Goal: Information Seeking & Learning: Learn about a topic

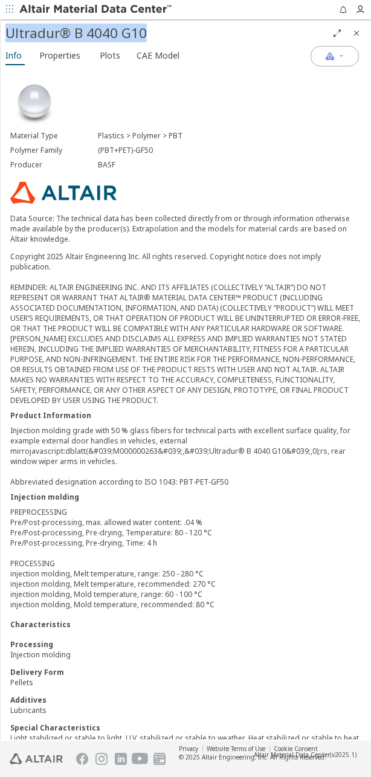
scroll to position [59, 0]
click at [348, 33] on icon "Close" at bounding box center [357, 33] width 10 height 10
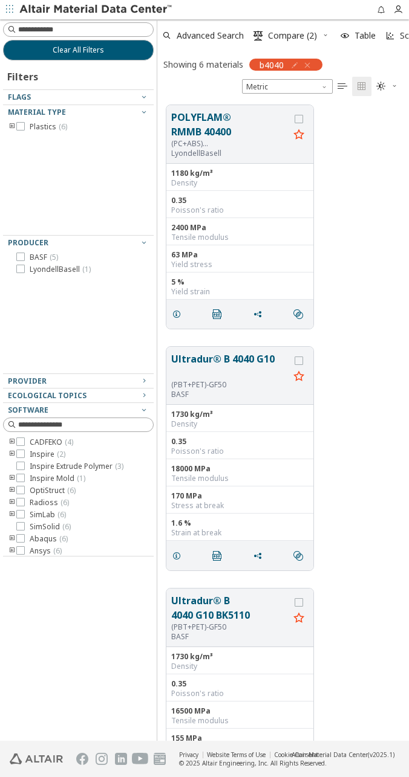
scroll to position [636, 242]
click at [103, 58] on button "Clear All Filters" at bounding box center [78, 50] width 150 height 21
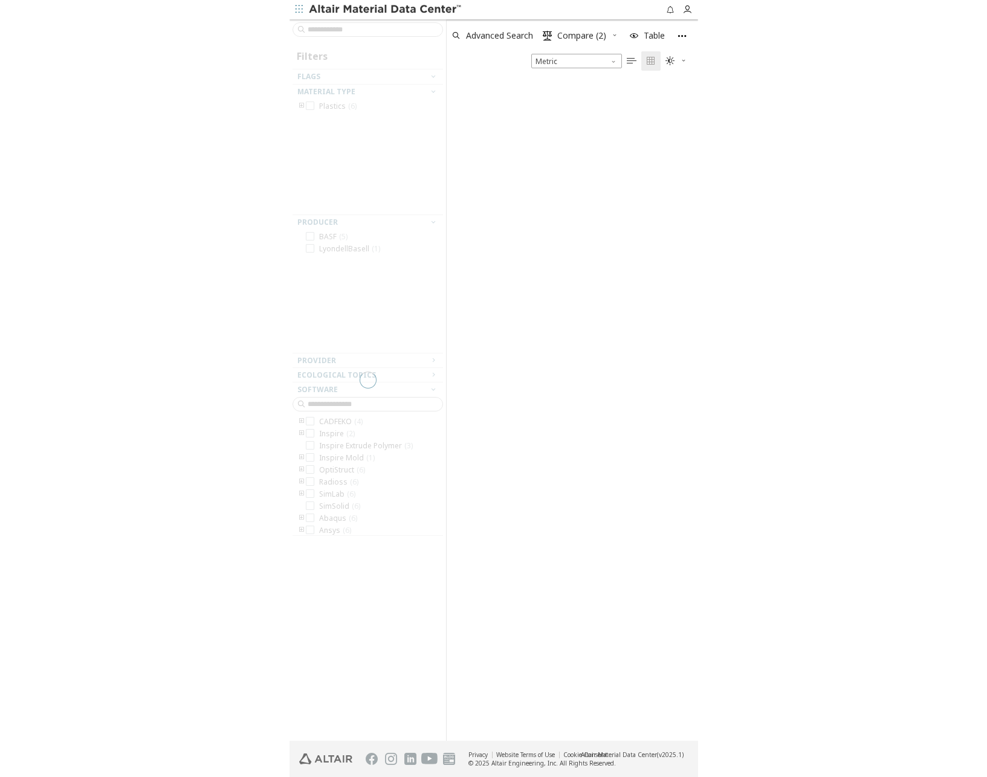
scroll to position [661, 242]
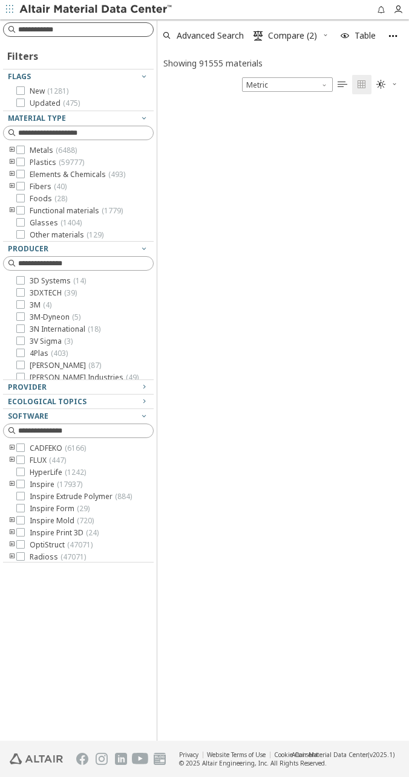
click at [90, 30] on input at bounding box center [85, 30] width 135 height 12
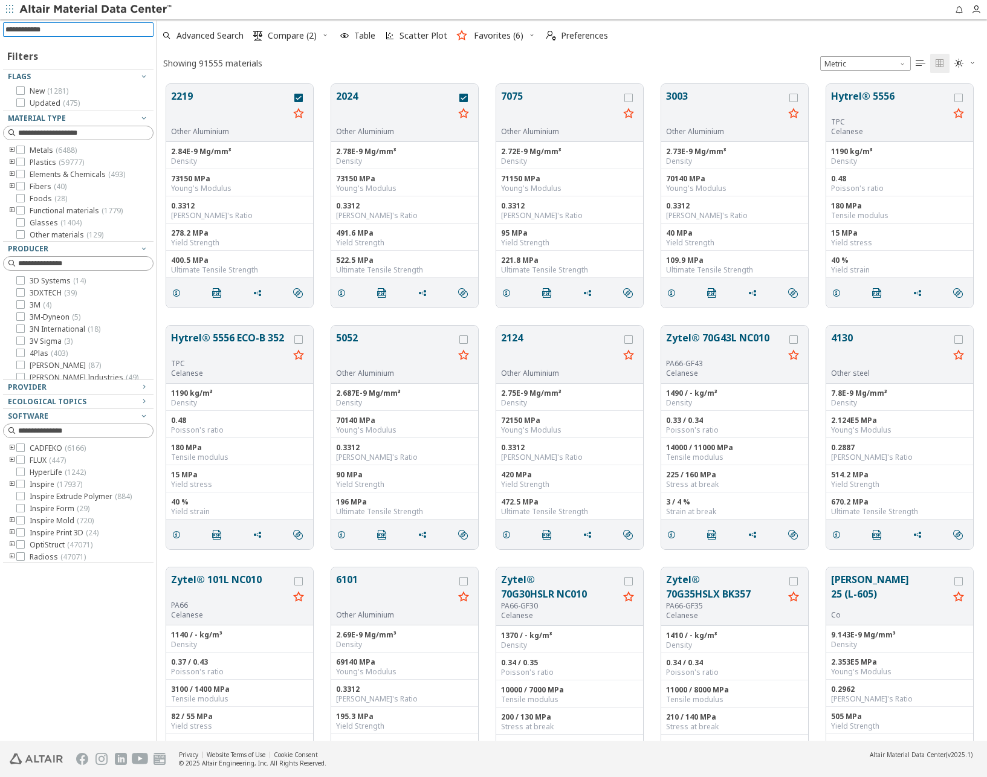
scroll to position [657, 821]
type input "**"
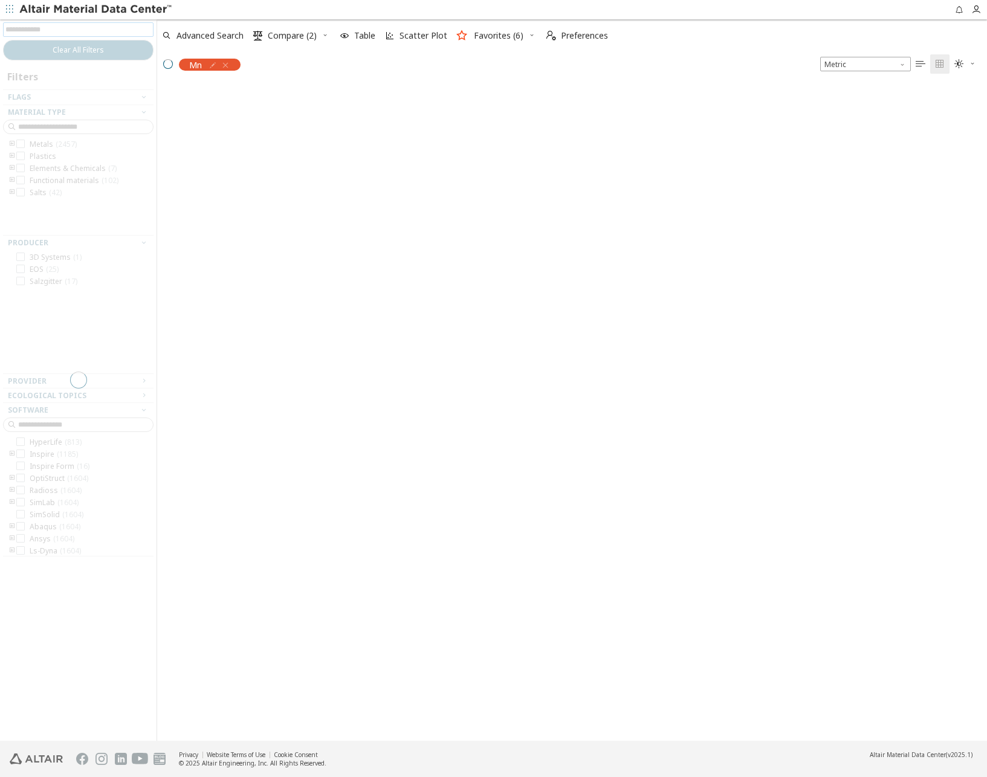
scroll to position [0, 0]
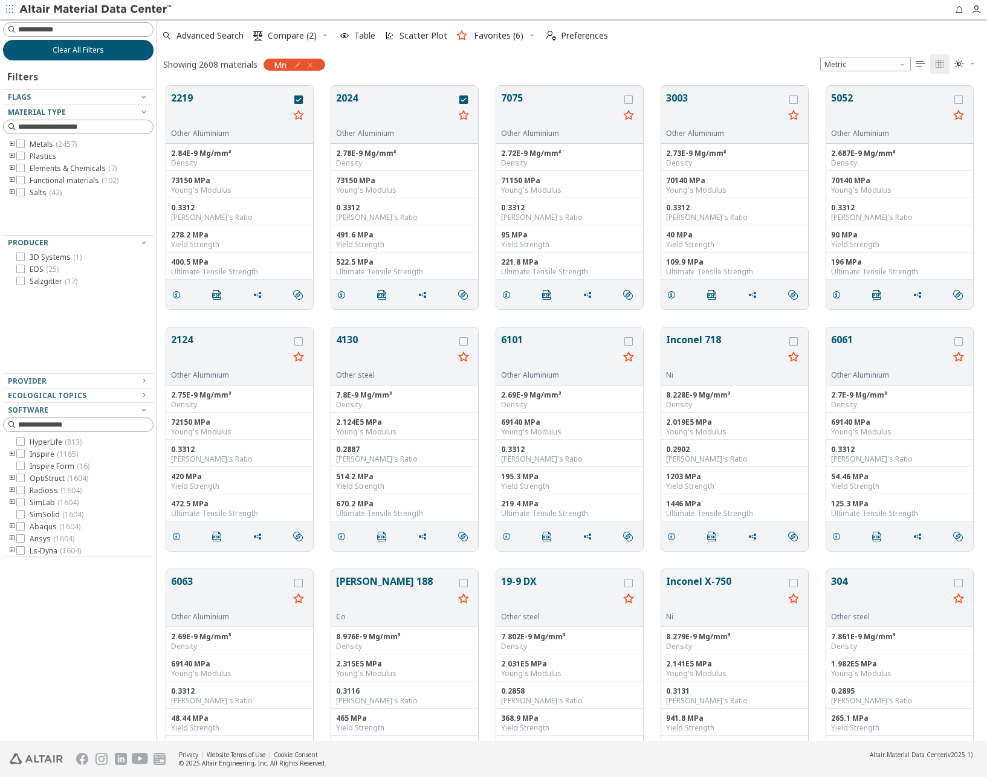
click at [108, 49] on button "Clear All Filters" at bounding box center [78, 50] width 150 height 21
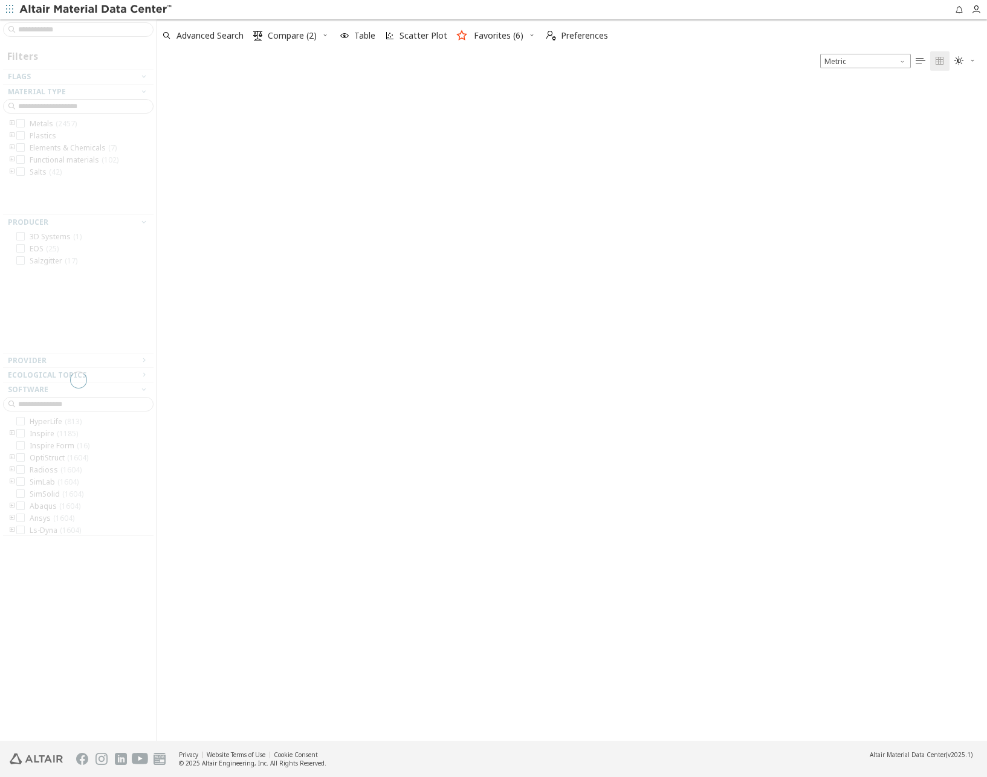
scroll to position [661, 821]
click at [114, 32] on input at bounding box center [85, 30] width 135 height 12
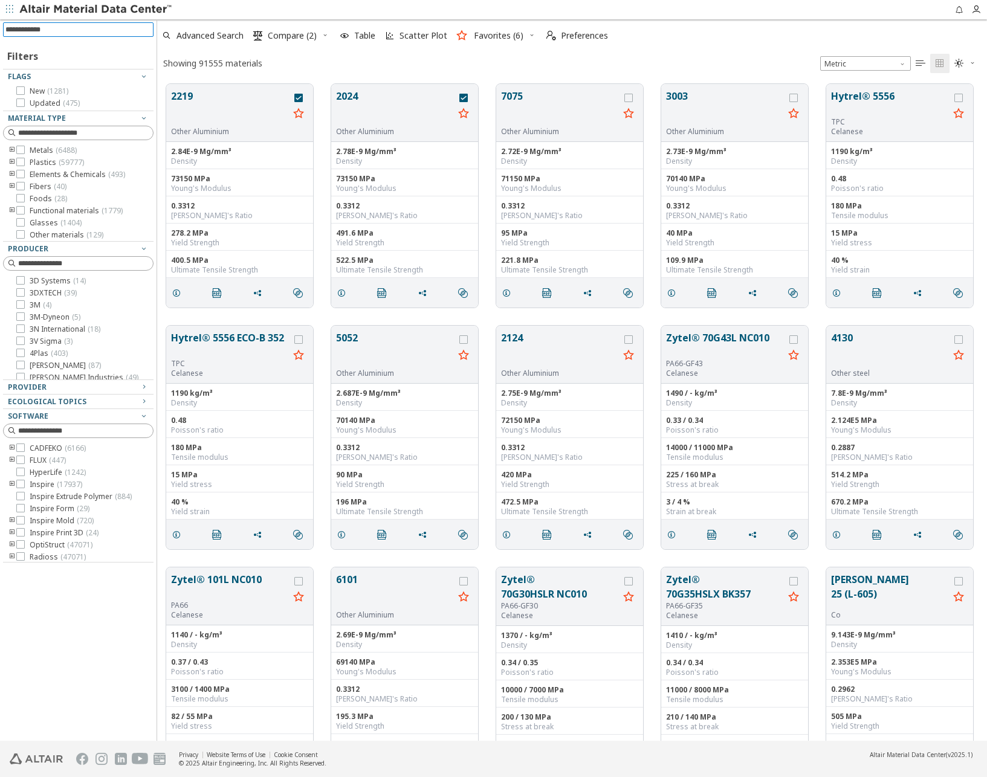
scroll to position [657, 821]
paste input "**********"
type input "**********"
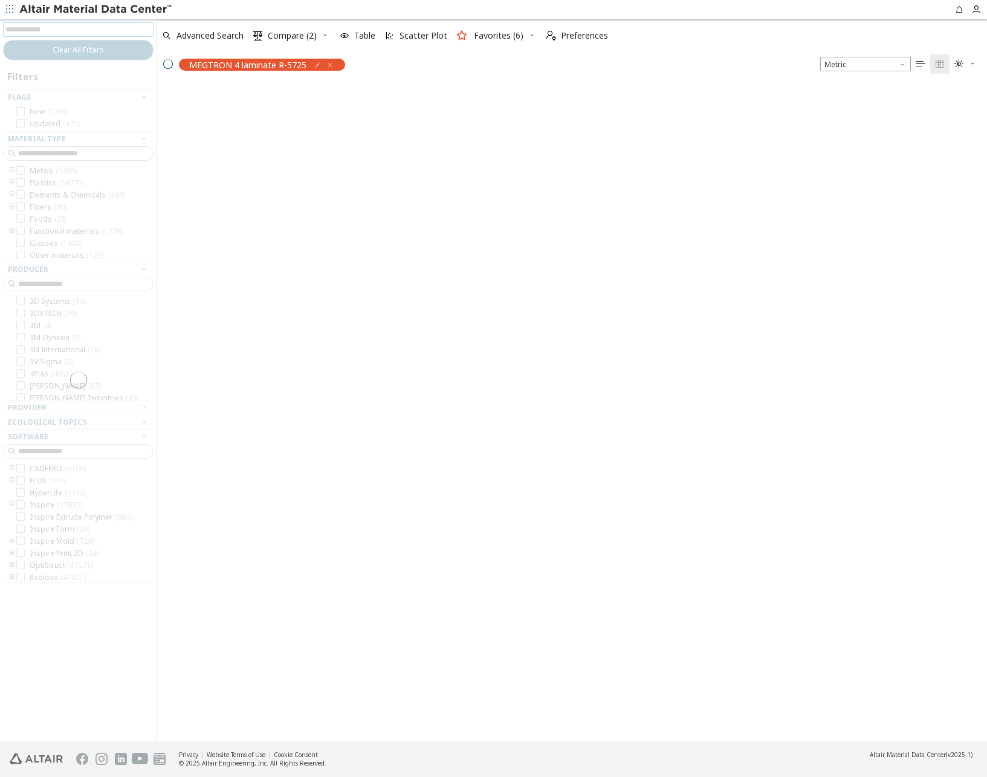
scroll to position [655, 821]
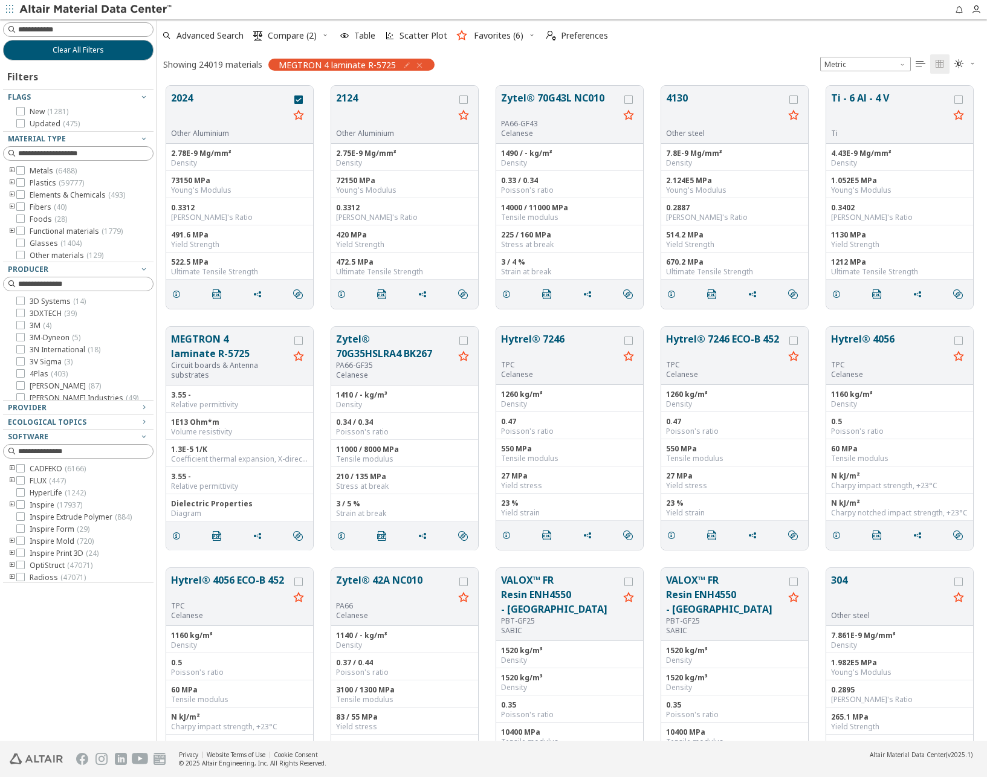
scroll to position [655, 821]
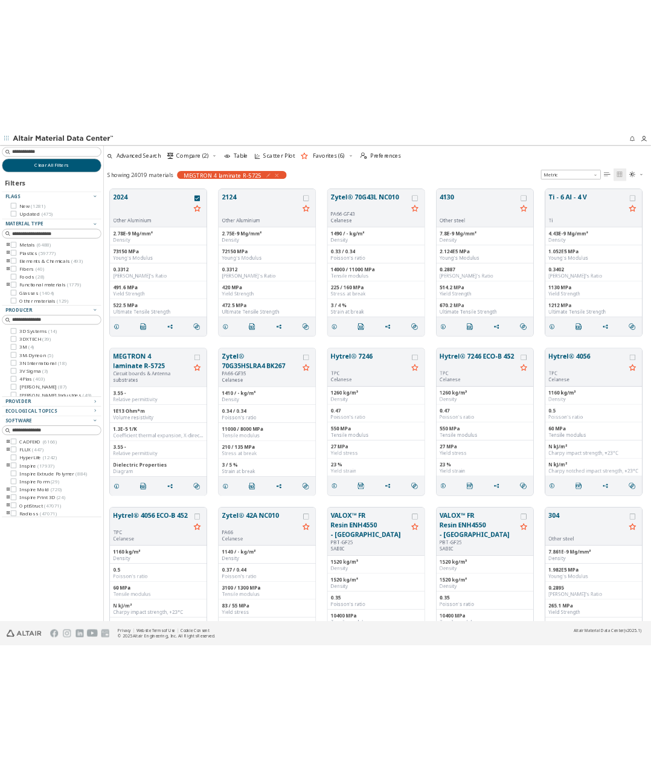
scroll to position [655, 821]
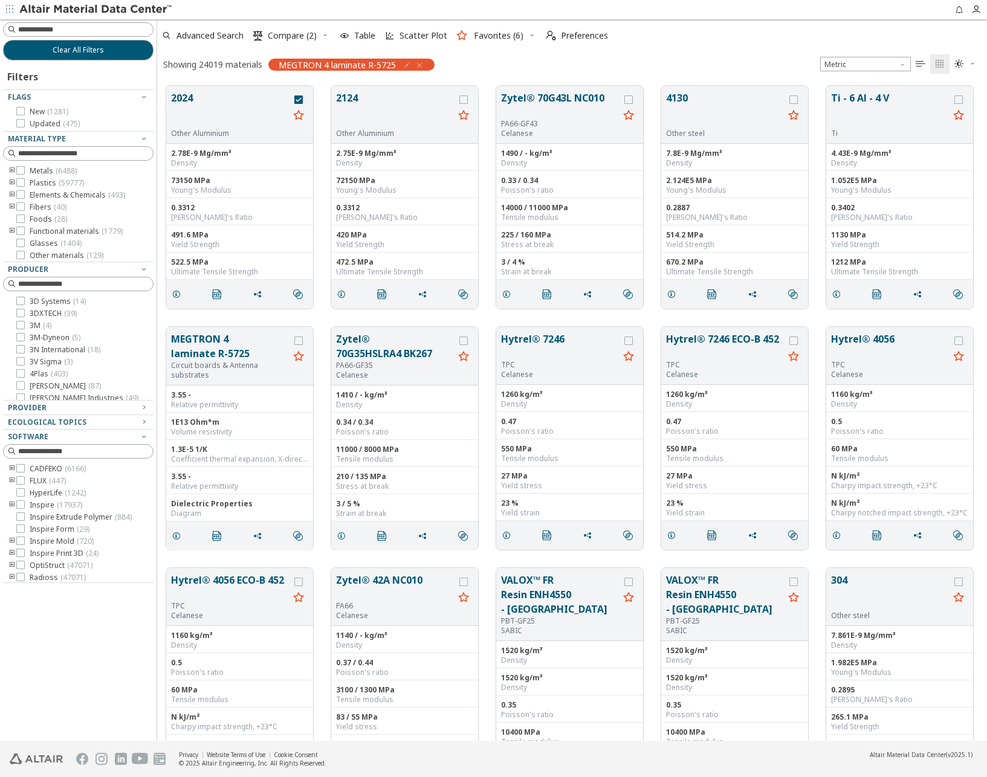
click at [708, 51] on div "Showing 24019 materials MEGTRON 4 laminate R-5725 Metric   " at bounding box center [572, 63] width 830 height 25
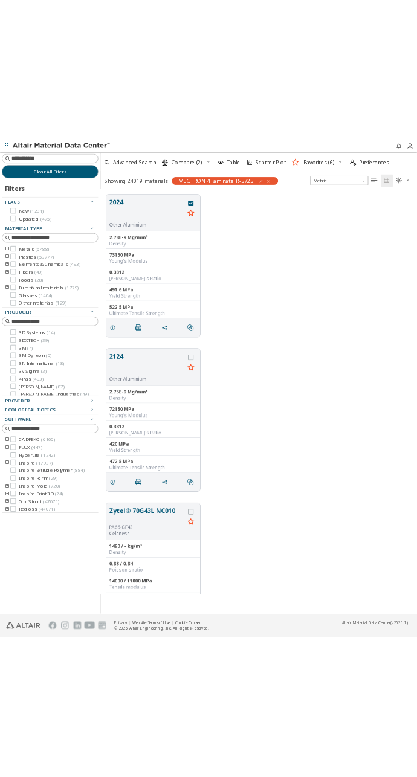
scroll to position [624, 251]
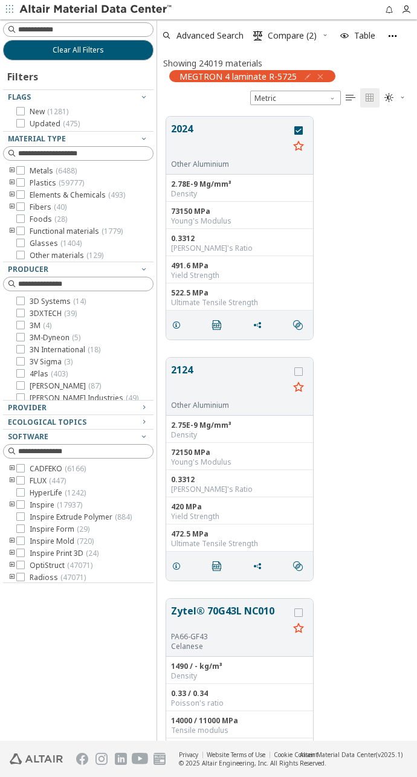
drag, startPoint x: 66, startPoint y: 1, endPoint x: 359, endPoint y: 162, distance: 334.1
click at [359, 162] on div "2024 Other Aluminium 2.78E-9 Mg/mm³ Density 73150 MPa Young's Modulus 0.3312 Po…" at bounding box center [287, 228] width 260 height 241
drag, startPoint x: 82, startPoint y: 3, endPoint x: 366, endPoint y: 164, distance: 326.7
click at [366, 164] on div "2024 Other Aluminium 2.78E-9 Mg/mm³ Density 73150 MPa Young's Modulus 0.3312 Po…" at bounding box center [287, 228] width 260 height 241
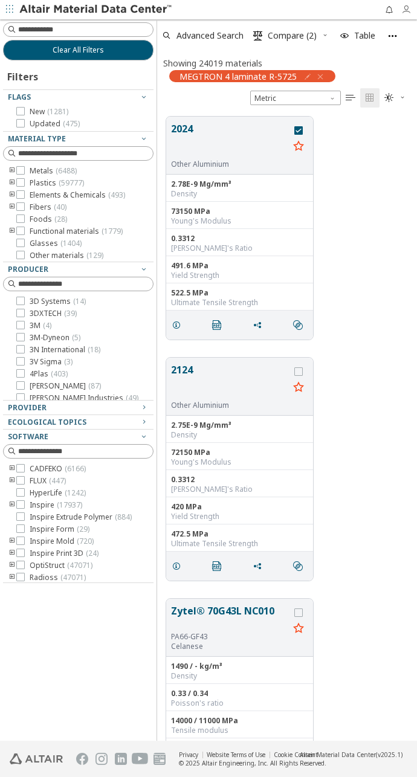
click at [412, 9] on icon "button" at bounding box center [409, 10] width 16 height 10
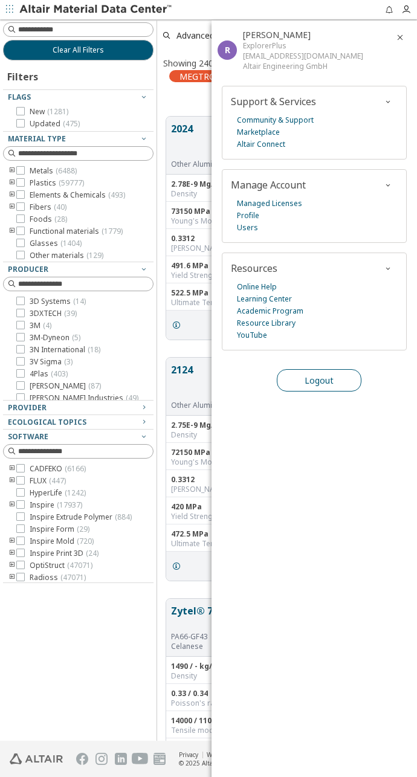
click at [316, 375] on span "Logout" at bounding box center [319, 380] width 29 height 11
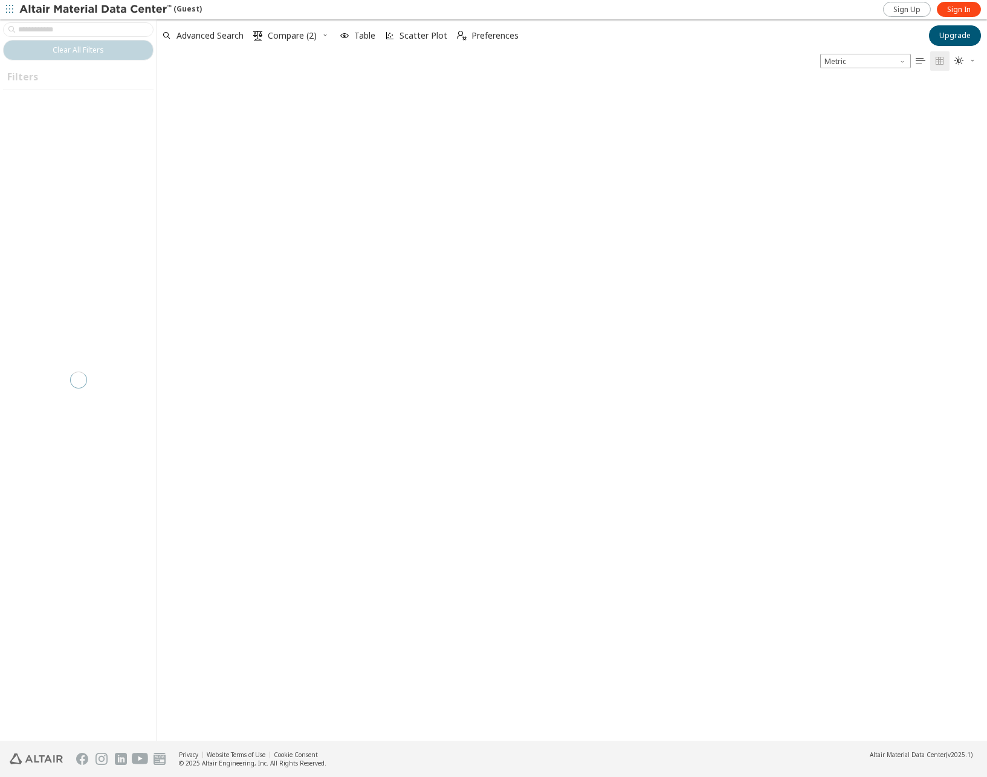
click at [126, 29] on div at bounding box center [78, 380] width 157 height 722
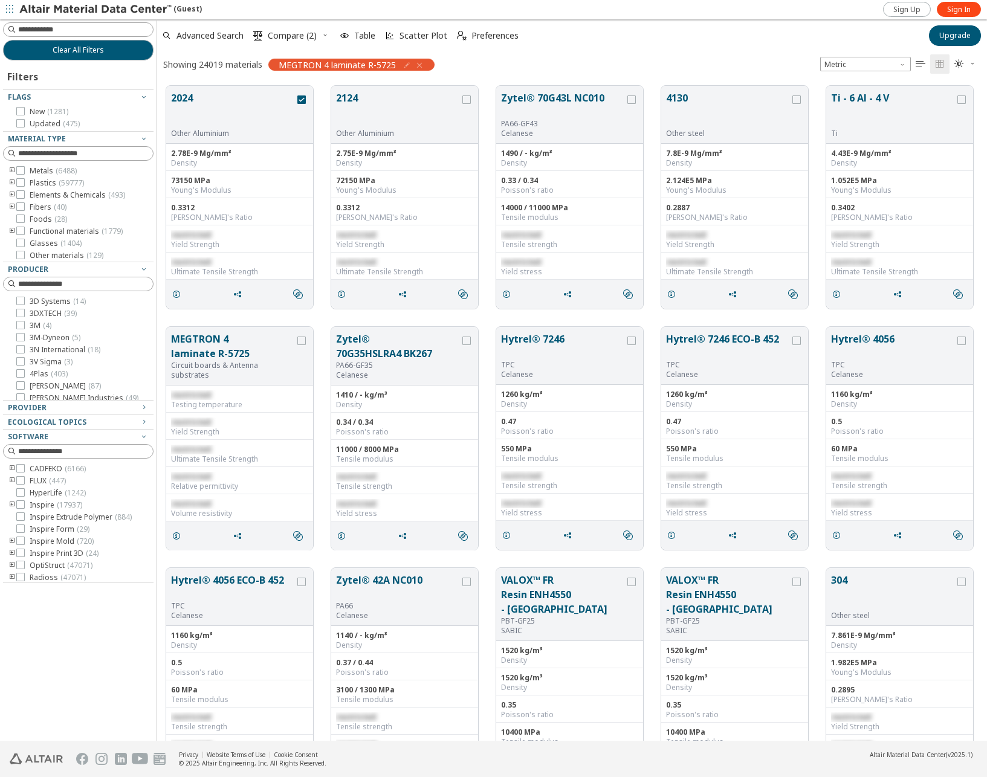
scroll to position [655, 821]
click at [106, 48] on button "Clear All Filters" at bounding box center [78, 50] width 150 height 21
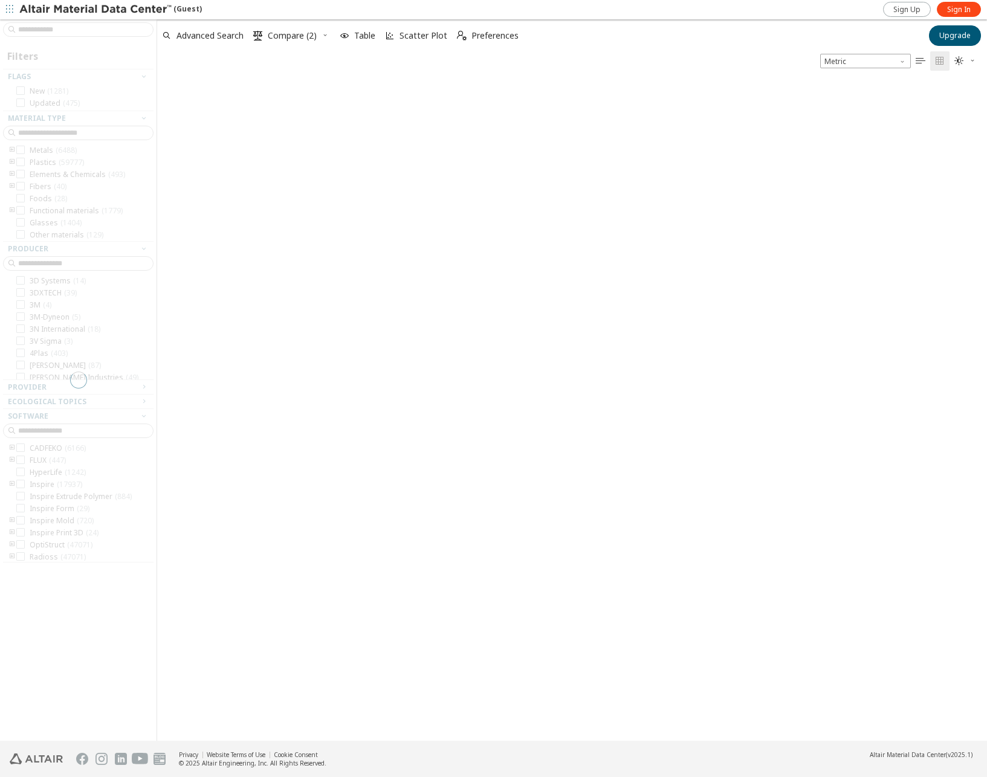
scroll to position [661, 821]
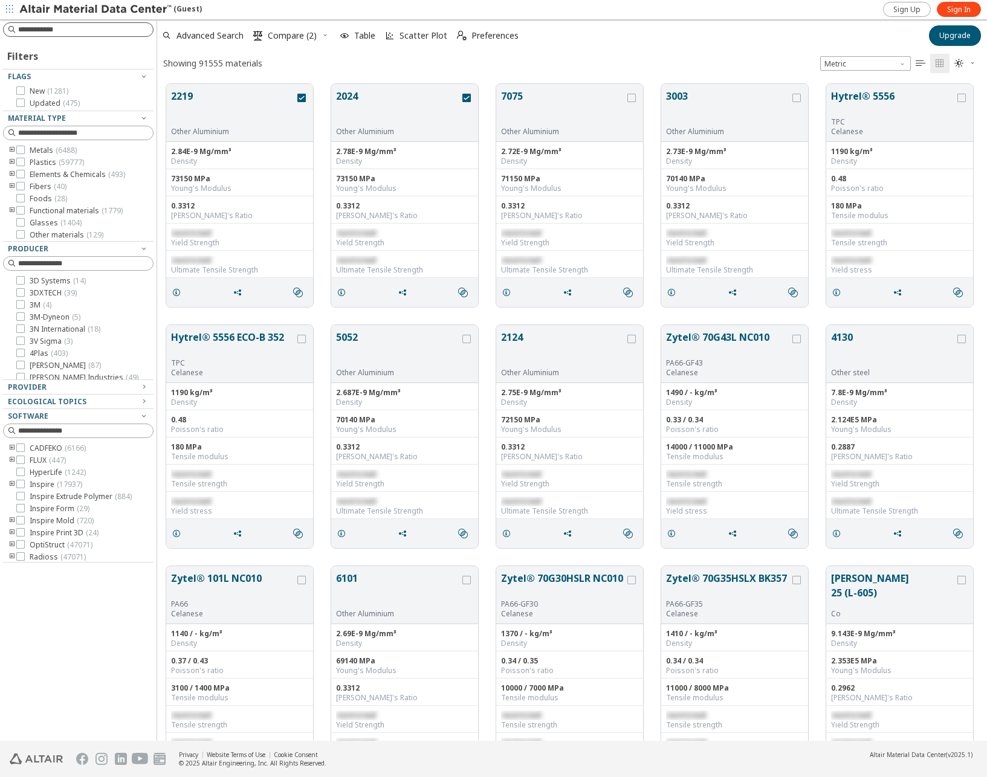
click at [97, 35] on input at bounding box center [85, 30] width 135 height 12
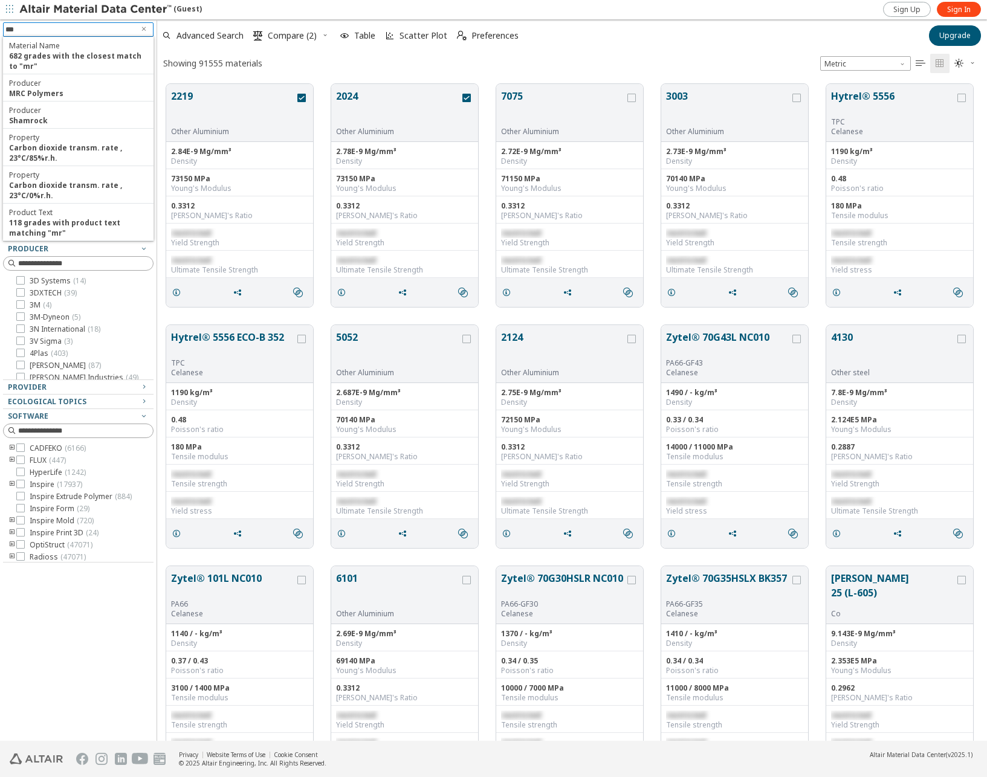
click at [80, 28] on input "**" at bounding box center [69, 29] width 129 height 13
type input "**"
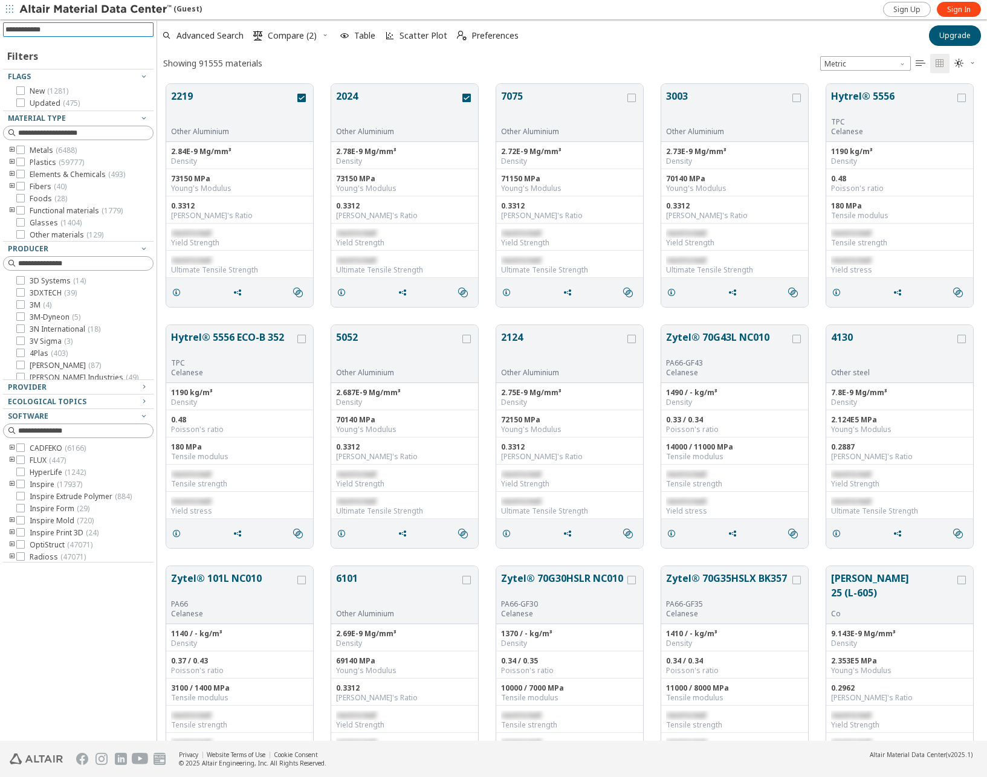
click at [111, 26] on input at bounding box center [79, 29] width 148 height 13
type input "**"
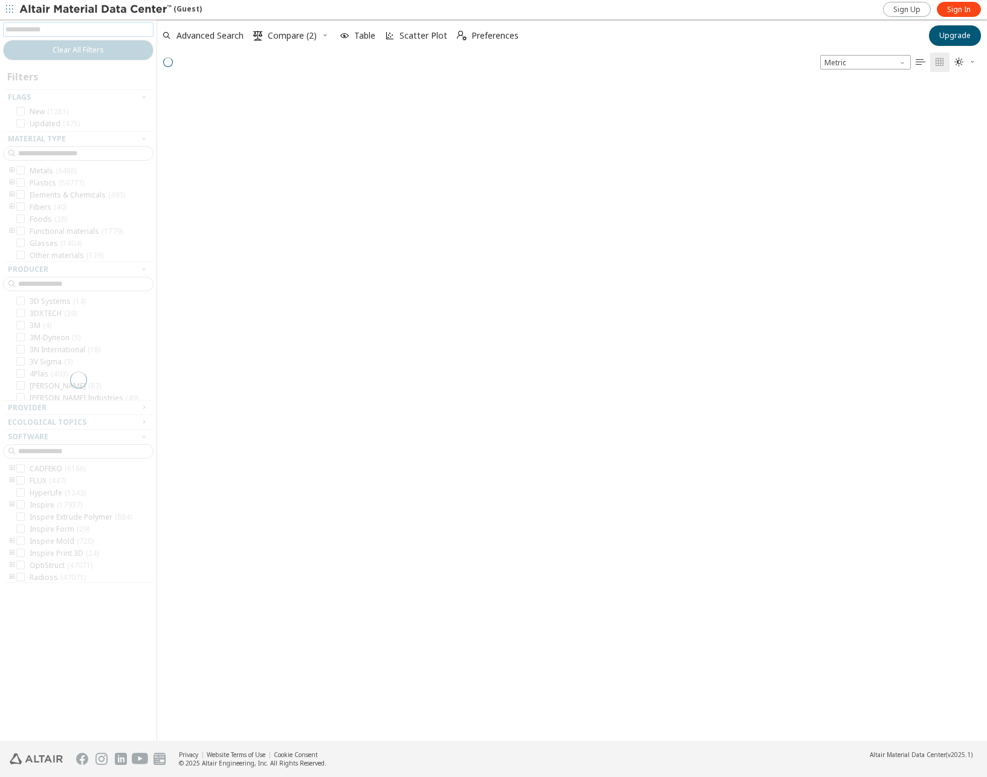
scroll to position [655, 821]
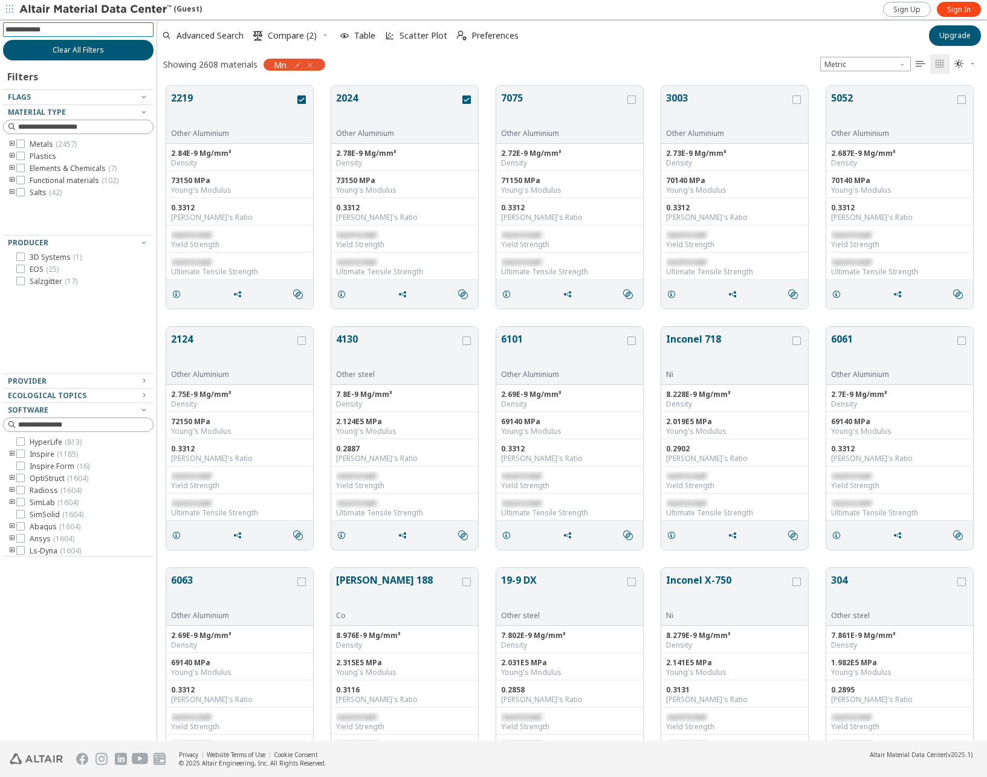
click at [92, 50] on span "Clear All Filters" at bounding box center [78, 50] width 51 height 10
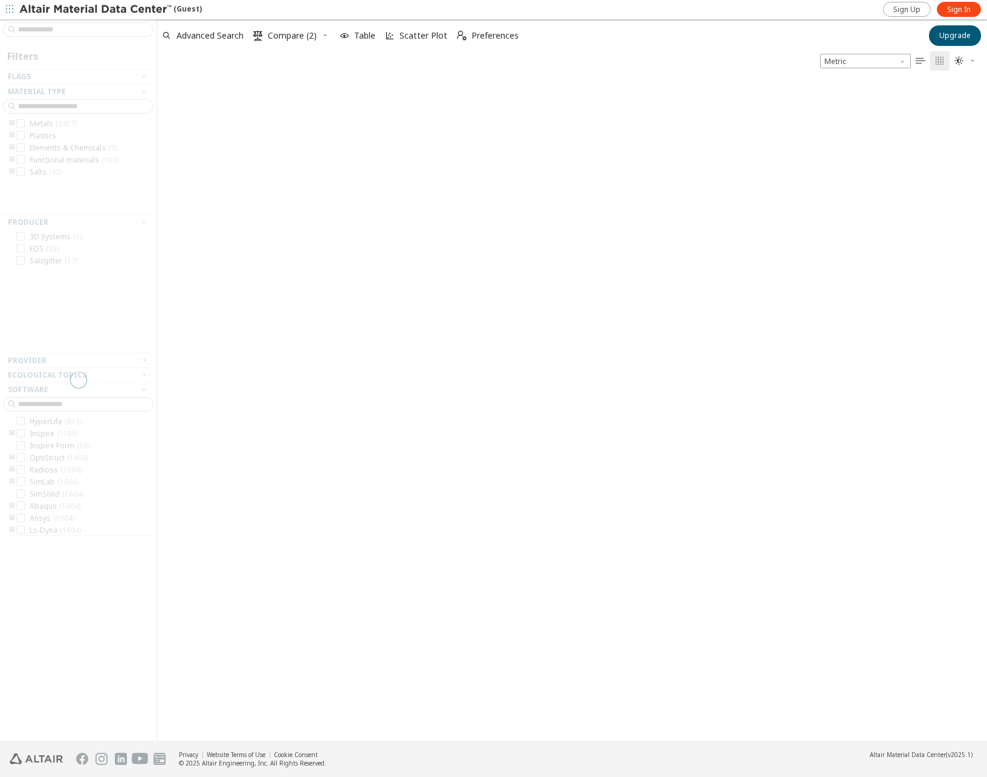
scroll to position [661, 821]
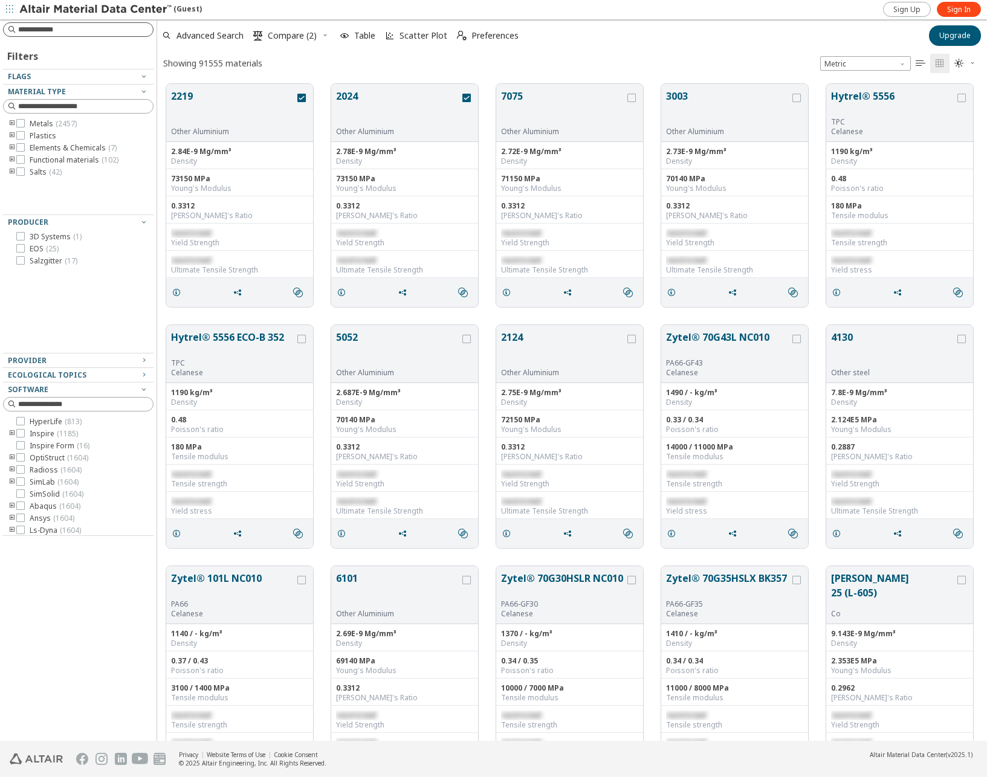
click at [100, 27] on input at bounding box center [85, 30] width 135 height 12
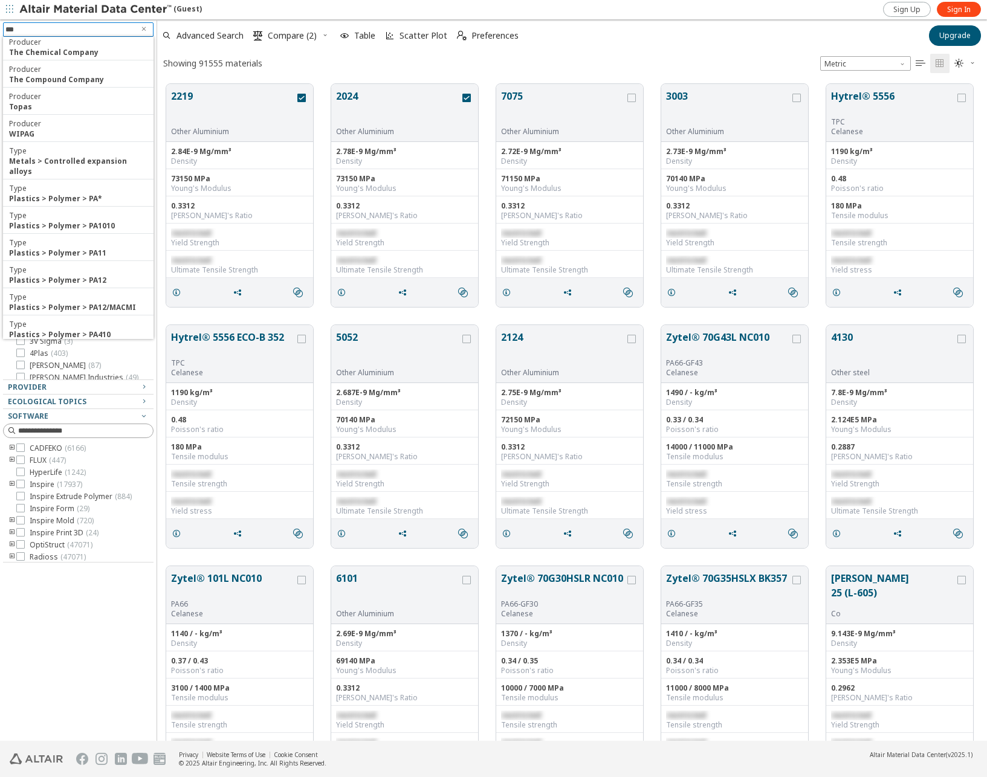
scroll to position [551, 0]
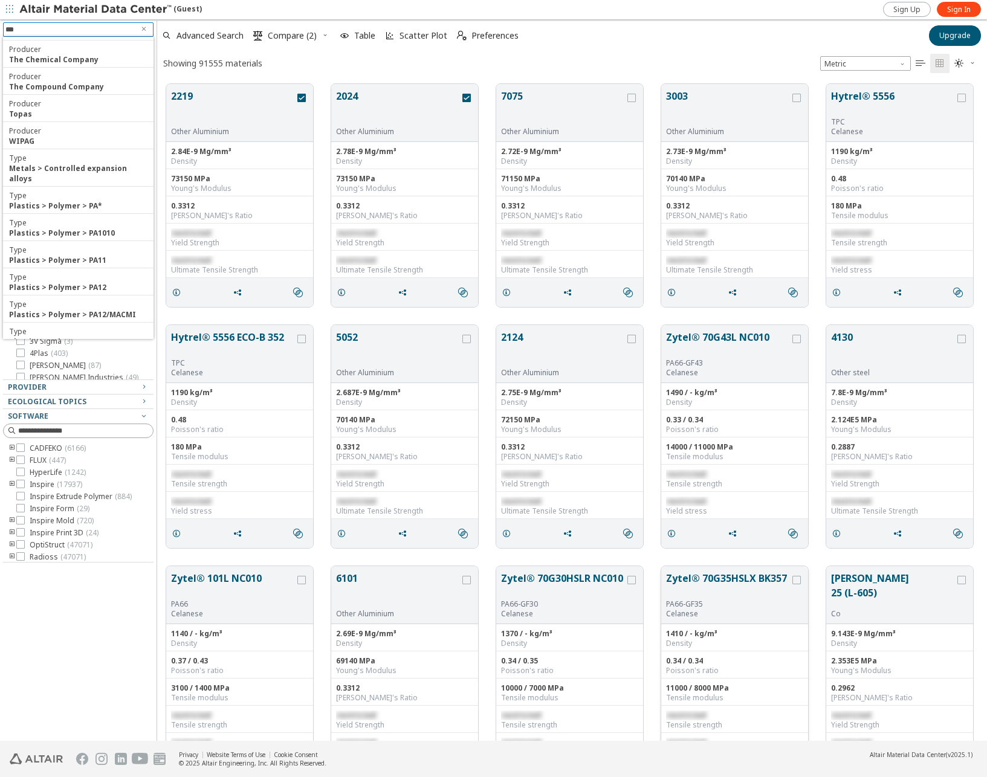
type input "**"
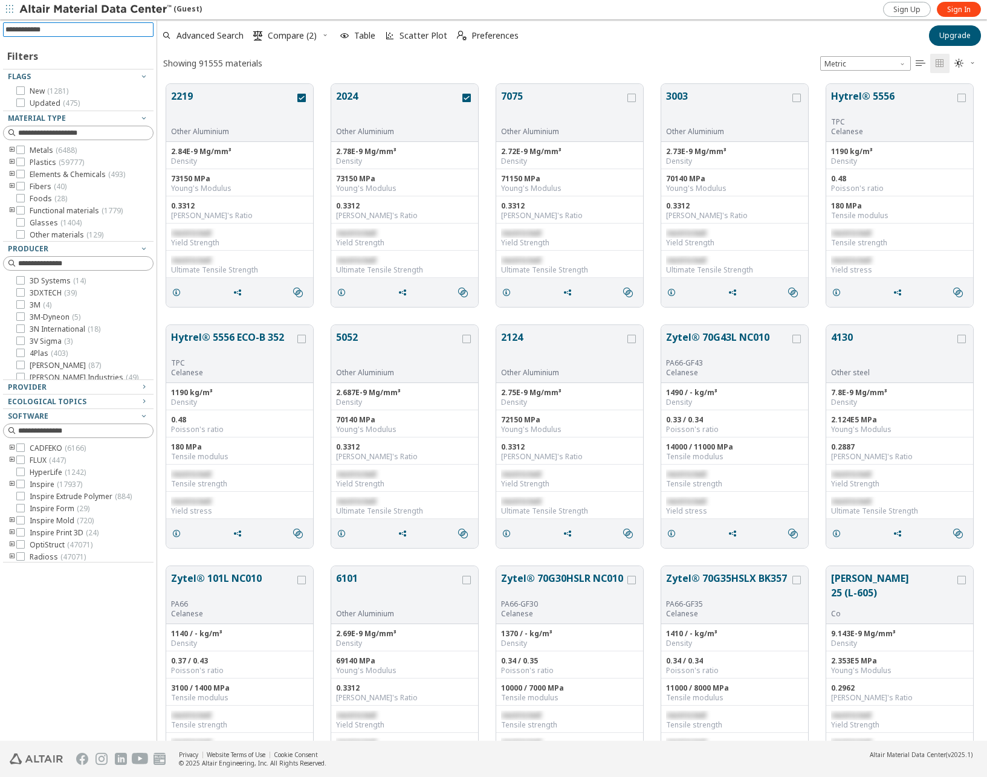
click at [10, 11] on icon "button" at bounding box center [9, 8] width 7 height 7
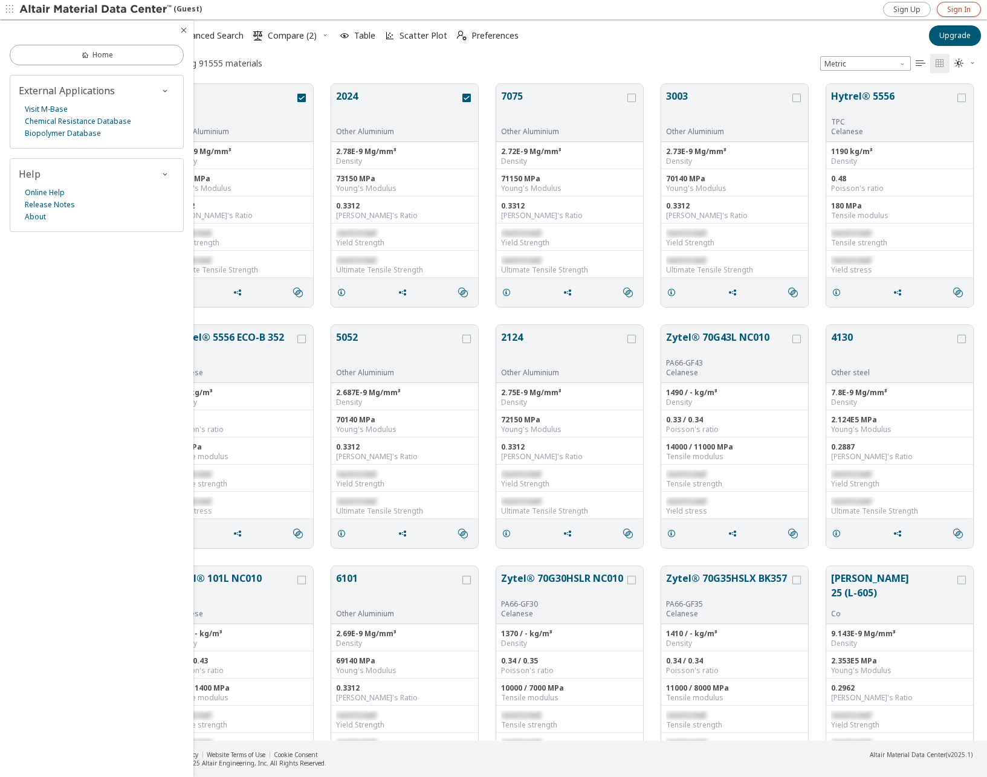
click at [947, 11] on span "Sign In" at bounding box center [959, 10] width 24 height 10
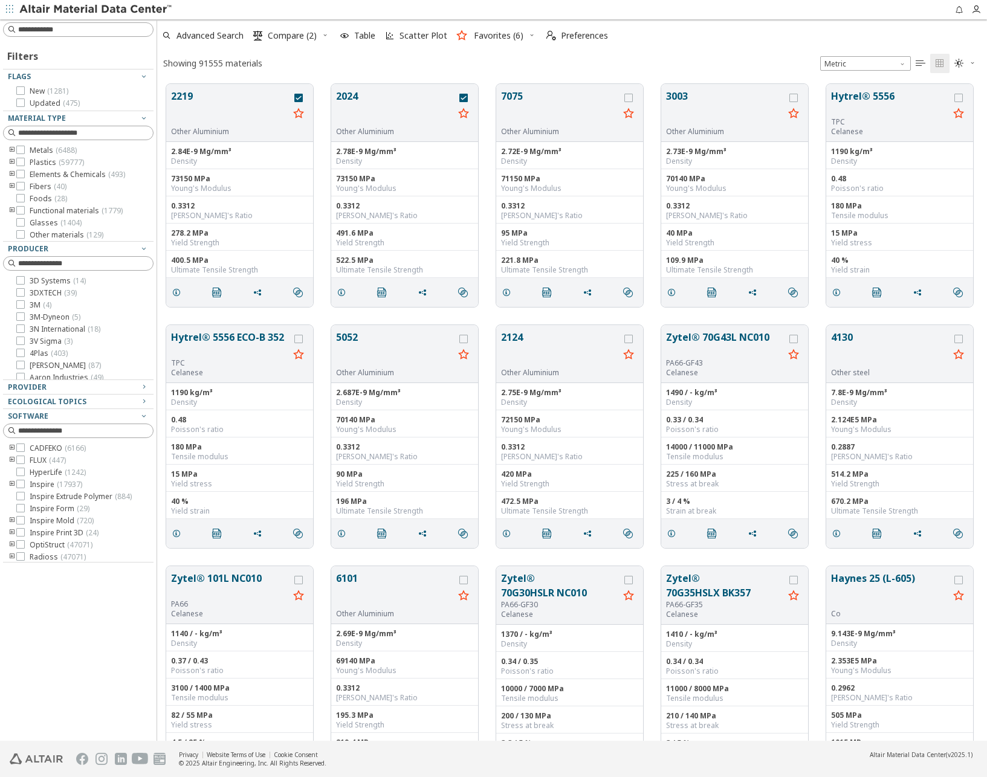
click at [14, 8] on span "button" at bounding box center [10, 9] width 12 height 19
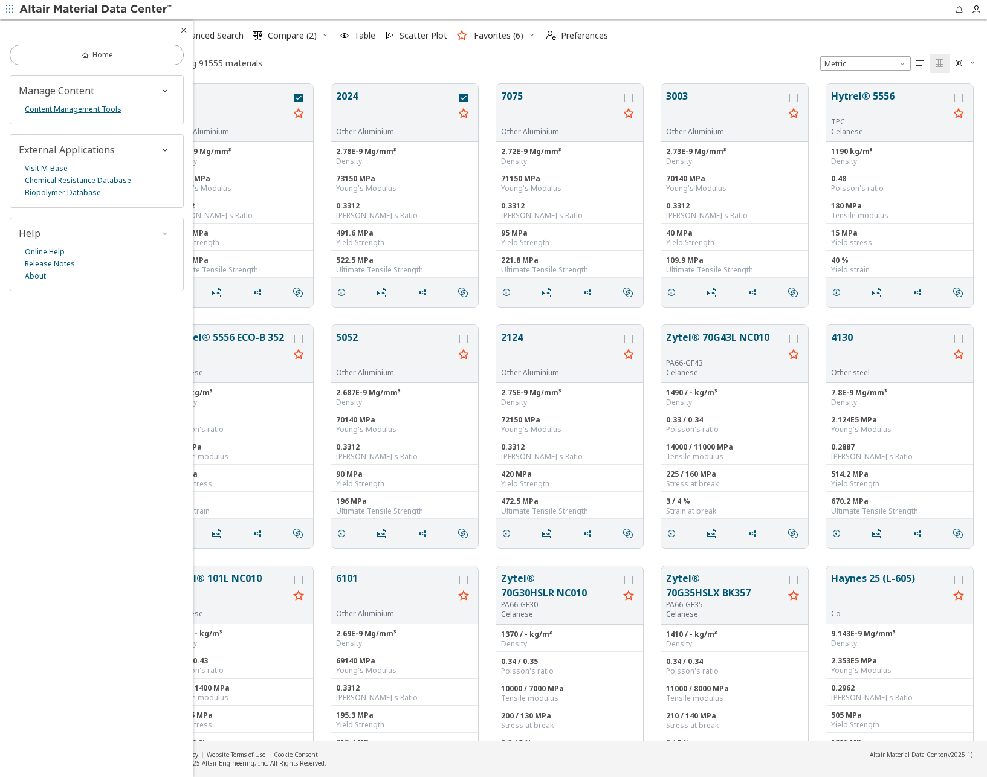
scroll to position [657, 821]
click at [65, 109] on link "Content Management Tools" at bounding box center [73, 109] width 97 height 12
click at [182, 28] on icon "button" at bounding box center [184, 30] width 10 height 10
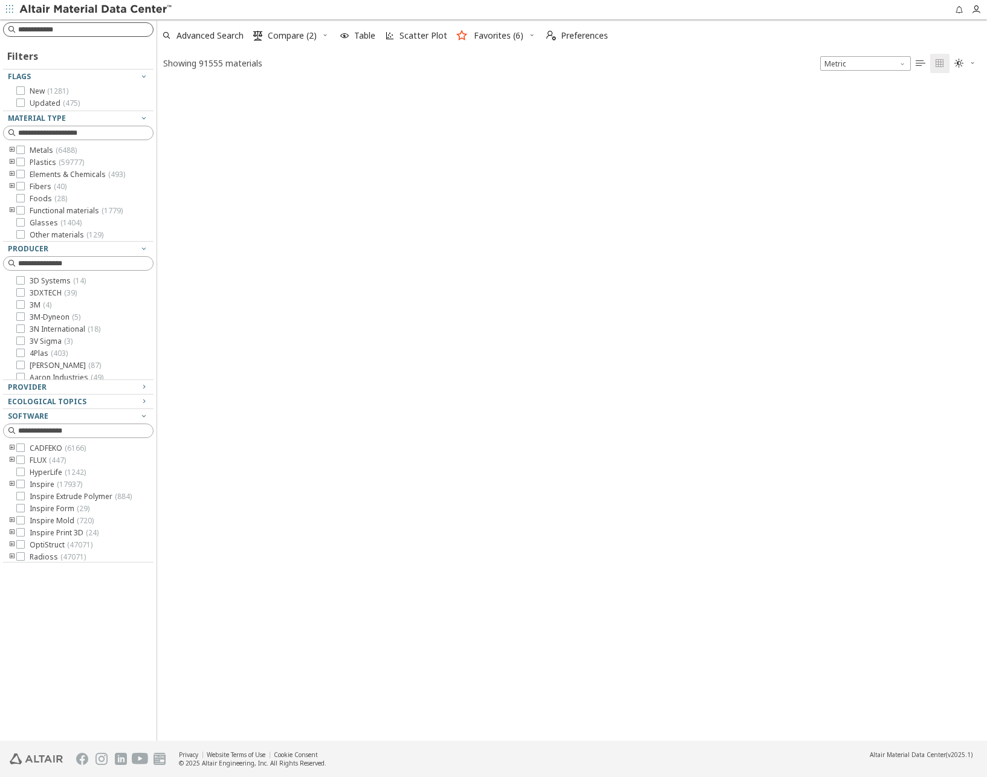
click at [80, 31] on input at bounding box center [85, 30] width 135 height 12
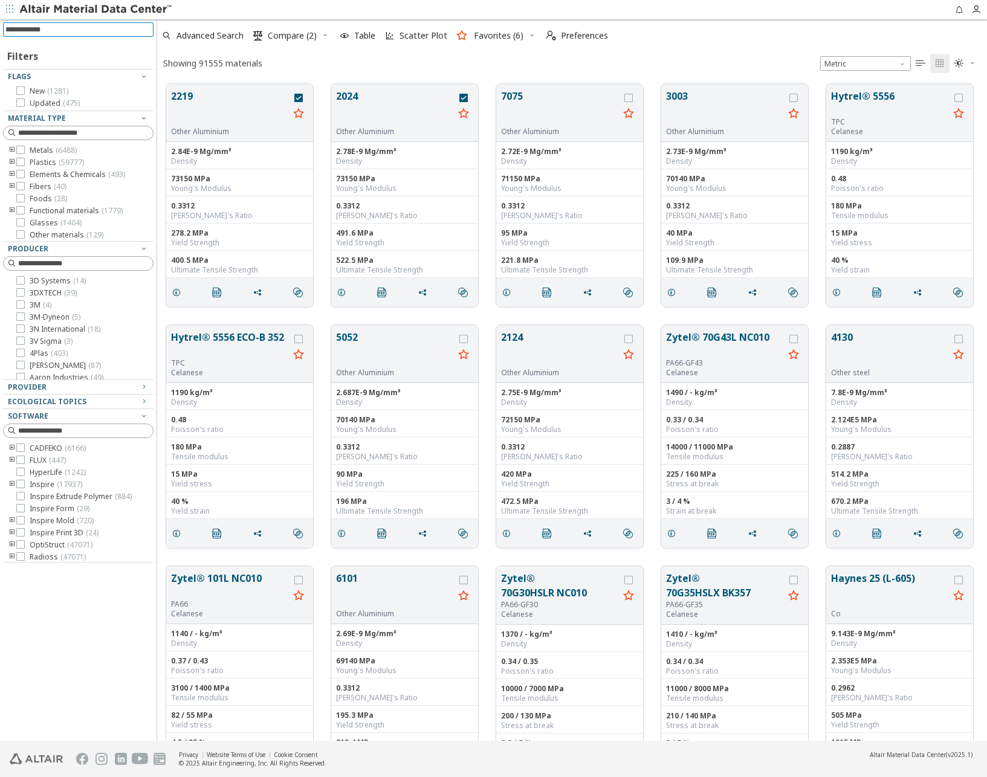
scroll to position [657, 821]
type input "**"
click at [74, 33] on input at bounding box center [85, 30] width 135 height 12
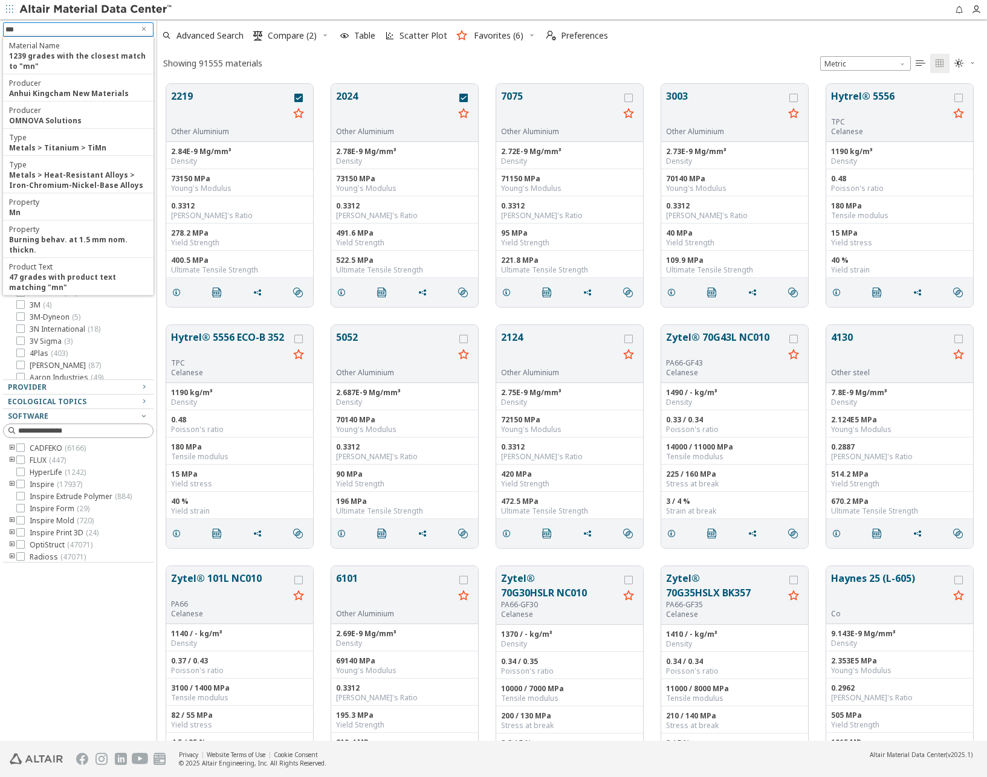
type input "**"
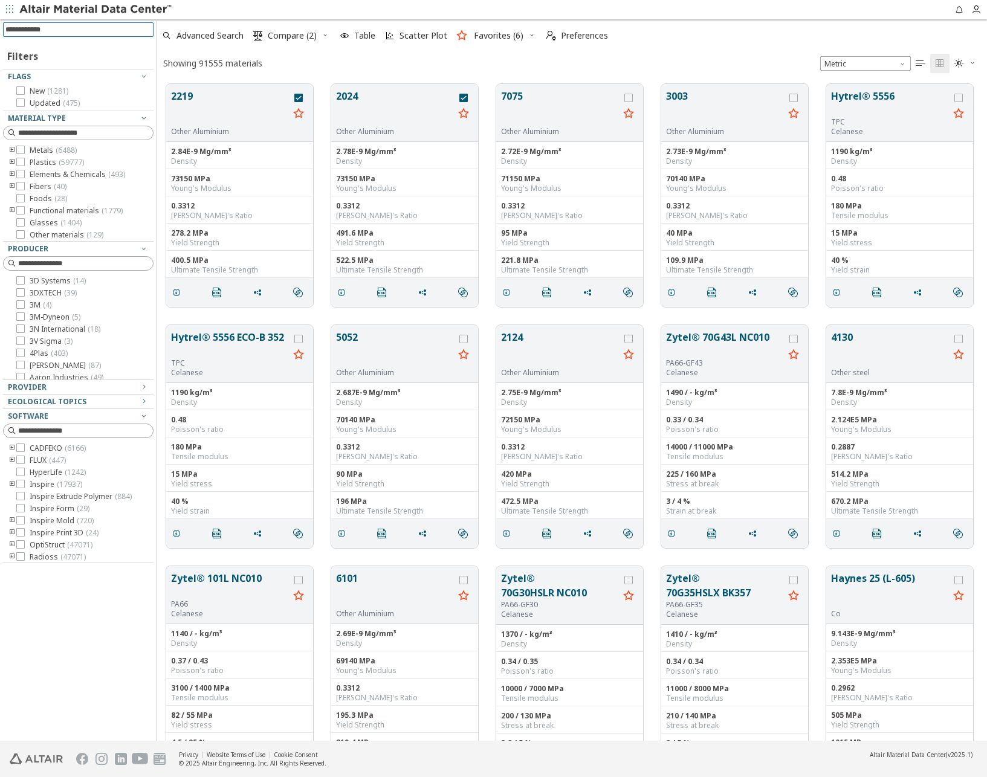
click at [97, 27] on input at bounding box center [79, 29] width 148 height 13
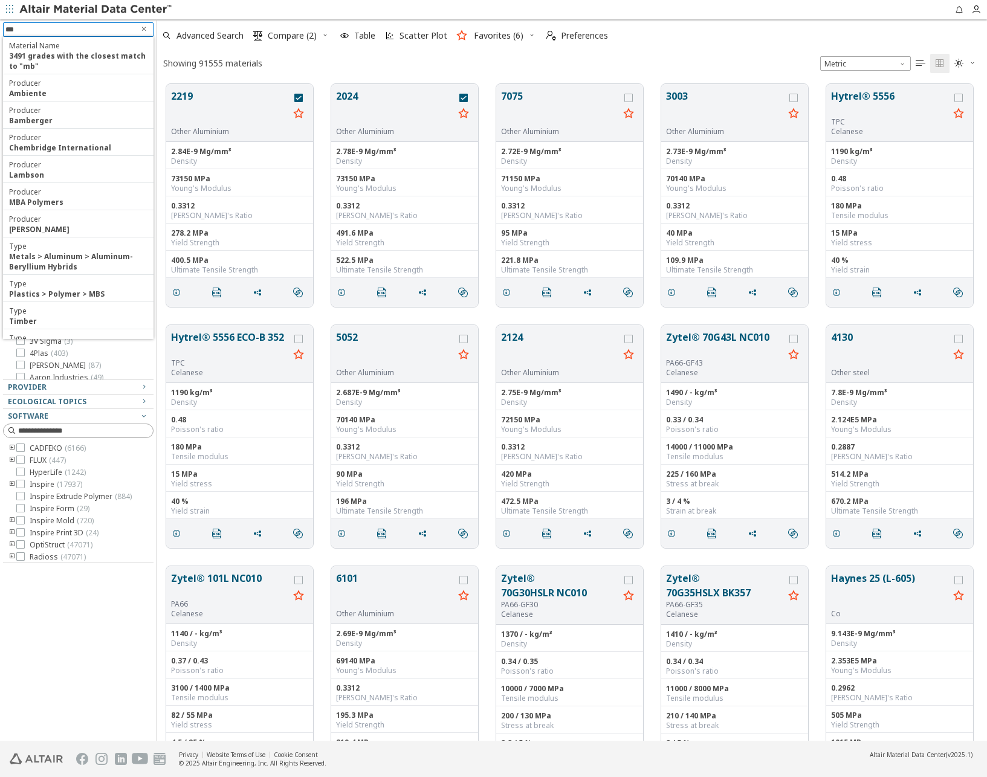
type input "**"
